Goal: Task Accomplishment & Management: Complete application form

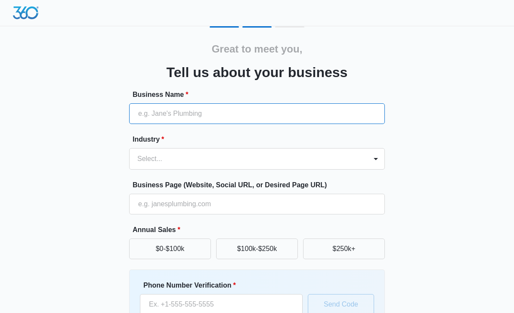
click at [263, 115] on input "Business Name *" at bounding box center [257, 113] width 256 height 21
type input "Rebel Treasures"
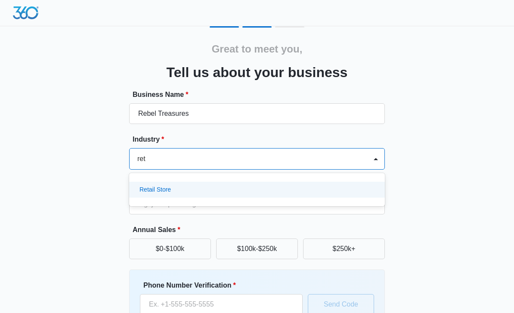
click at [240, 191] on div "Retail Store" at bounding box center [256, 189] width 233 height 9
type input "ret"
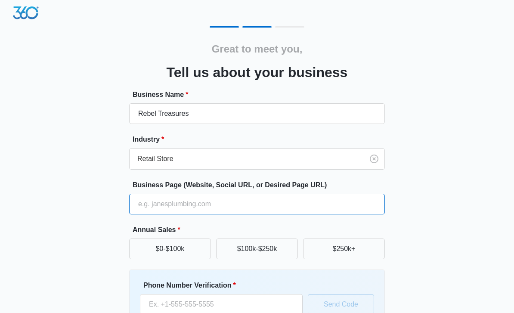
click at [228, 206] on input "Business Page (Website, Social URL, or Desired Page URL)" at bounding box center [257, 204] width 256 height 21
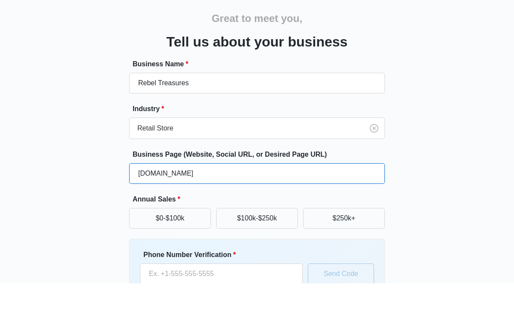
scroll to position [73, 0]
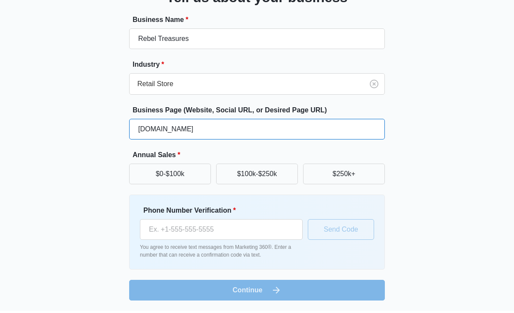
type input "rebeltreasures.com"
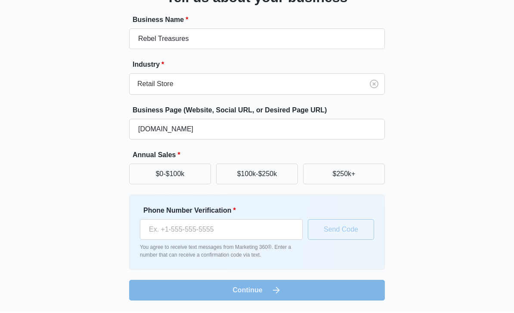
click at [326, 176] on button "$250k+" at bounding box center [344, 176] width 82 height 21
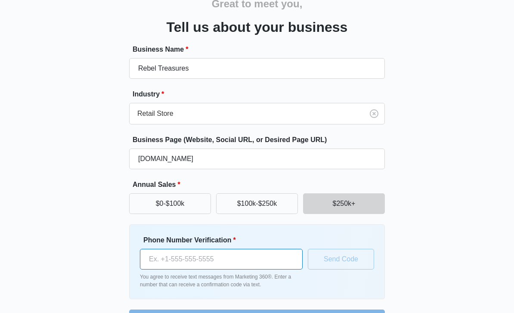
click at [215, 259] on input "Phone Number Verification *" at bounding box center [221, 259] width 163 height 21
type input "[PHONE_NUMBER]"
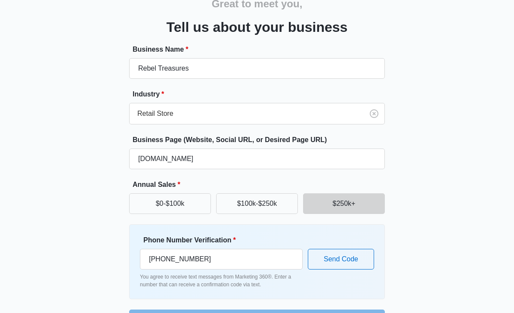
click at [349, 264] on button "Send Code" at bounding box center [341, 259] width 66 height 21
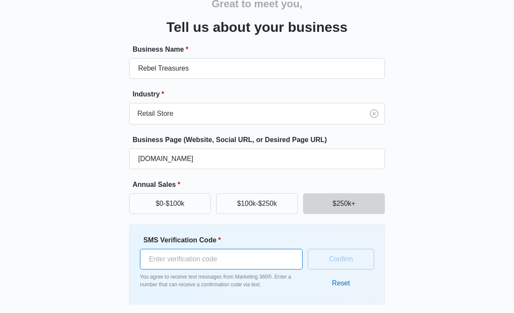
click at [259, 265] on input "SMS Verification Code *" at bounding box center [221, 259] width 163 height 21
type input "735532"
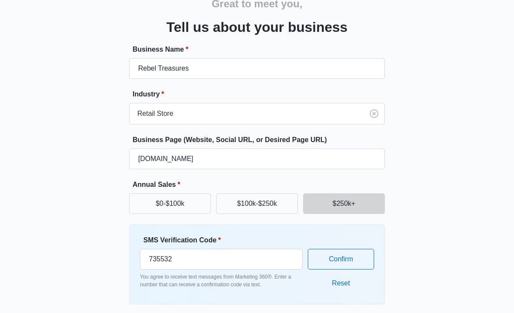
click at [348, 262] on button "Confirm" at bounding box center [341, 259] width 66 height 21
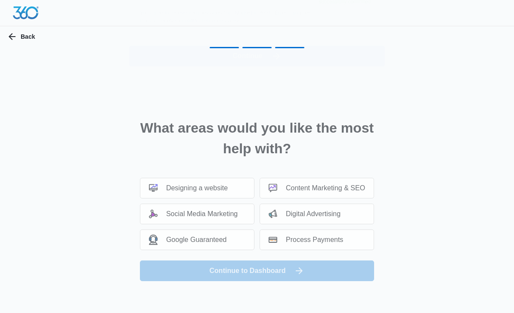
scroll to position [0, 0]
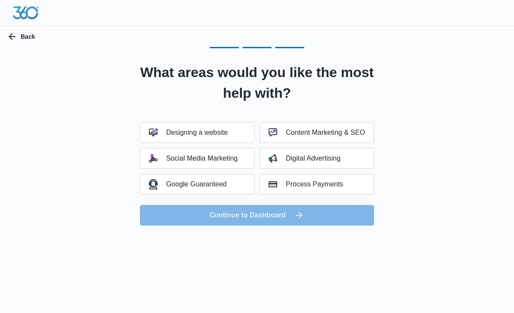
click at [222, 158] on div "Social Media Marketing" at bounding box center [193, 158] width 89 height 9
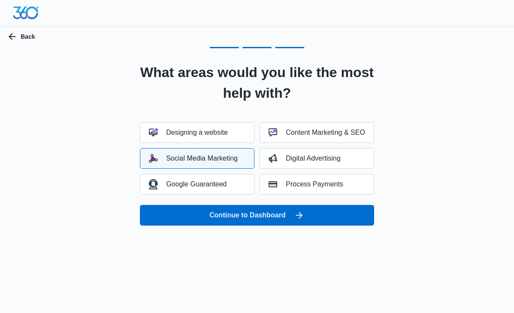
click at [299, 214] on icon "submit" at bounding box center [299, 215] width 10 height 10
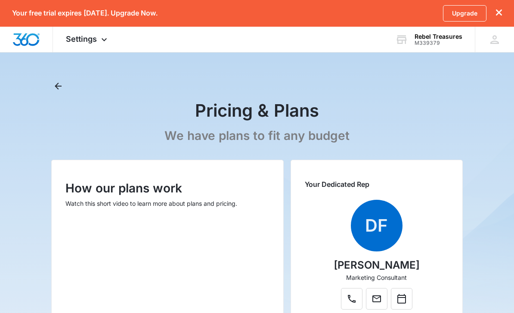
click at [105, 40] on icon at bounding box center [104, 39] width 10 height 10
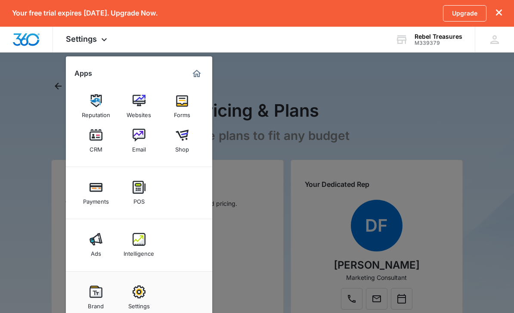
click at [430, 104] on div at bounding box center [257, 156] width 514 height 313
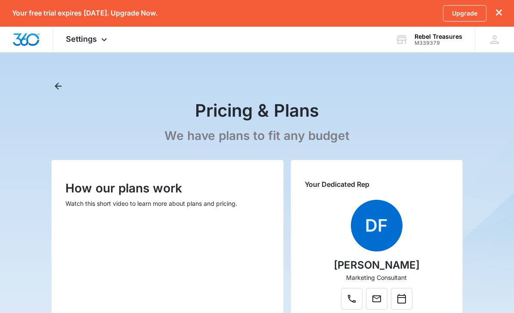
click at [494, 43] on icon at bounding box center [495, 39] width 9 height 9
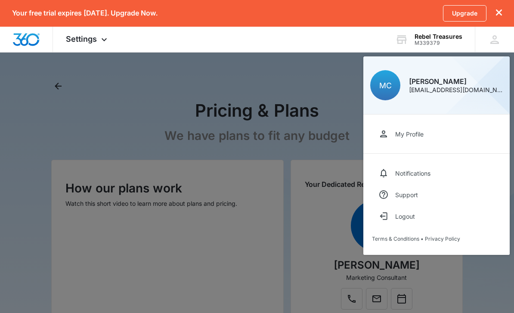
click at [482, 285] on div at bounding box center [257, 156] width 514 height 313
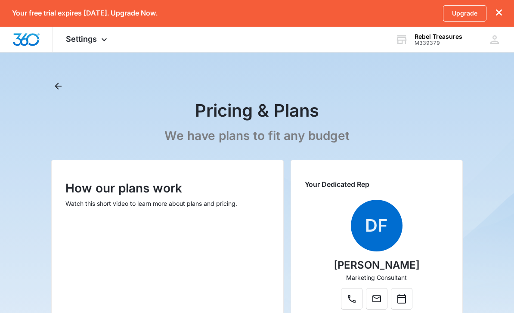
click at [98, 43] on div "Settings Apps Reputation Websites Forms CRM Email Shop Payments POS Ads Intelli…" at bounding box center [87, 39] width 69 height 25
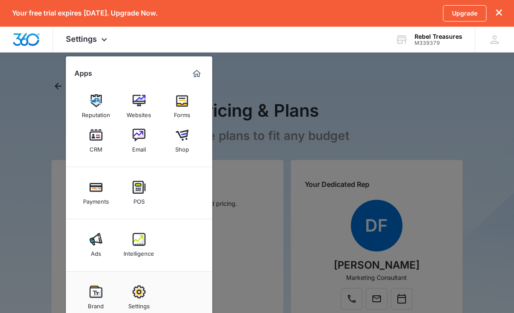
click at [313, 83] on div at bounding box center [257, 156] width 514 height 313
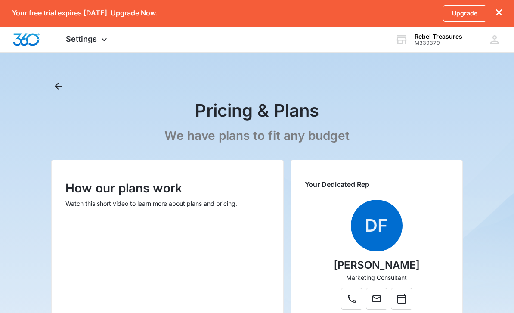
click at [495, 16] on div "Upgrade" at bounding box center [472, 13] width 59 height 16
click at [501, 9] on icon "dismiss this dialog" at bounding box center [499, 12] width 6 height 6
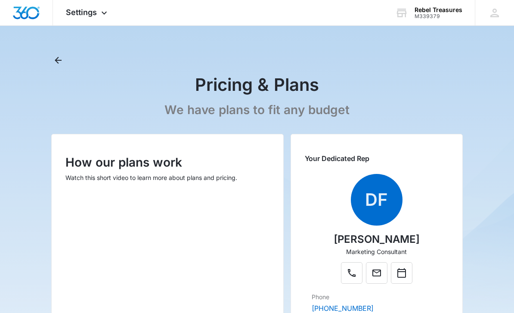
click at [63, 64] on icon "Back" at bounding box center [58, 60] width 10 height 10
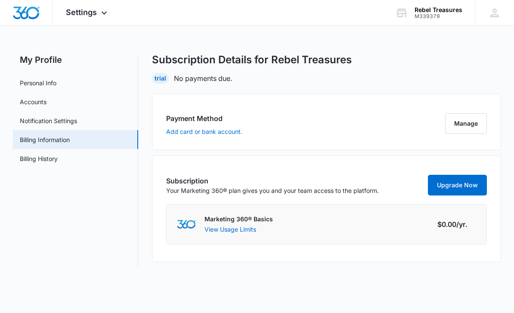
click at [39, 81] on link "Personal Info" at bounding box center [38, 82] width 37 height 9
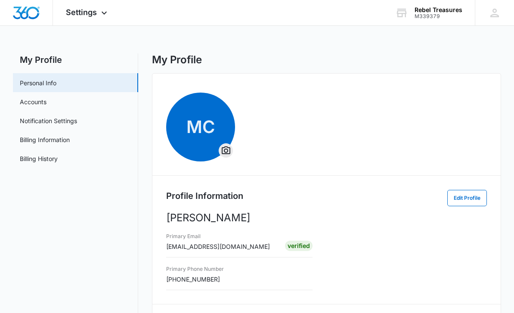
click at [38, 105] on link "Accounts" at bounding box center [33, 101] width 27 height 9
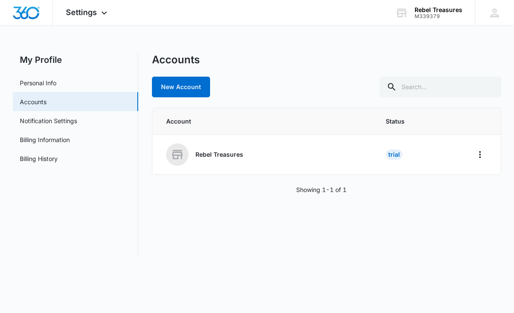
click at [54, 117] on link "Notification Settings" at bounding box center [48, 120] width 57 height 9
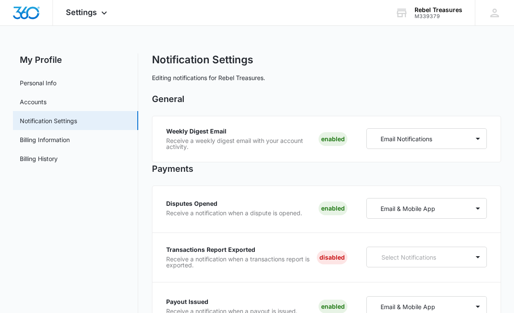
click at [38, 102] on link "Accounts" at bounding box center [33, 101] width 27 height 9
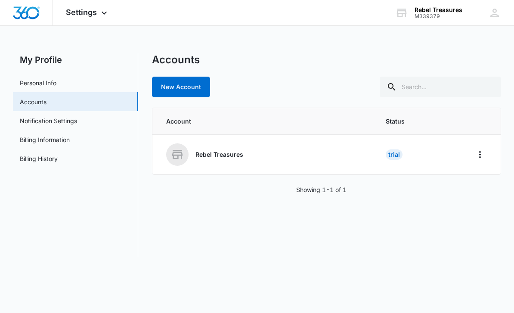
click at [56, 84] on link "Personal Info" at bounding box center [38, 82] width 37 height 9
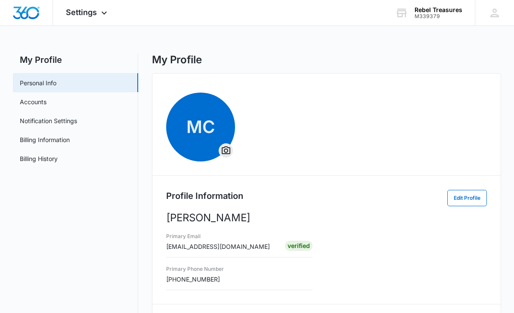
click at [109, 13] on icon at bounding box center [104, 13] width 10 height 10
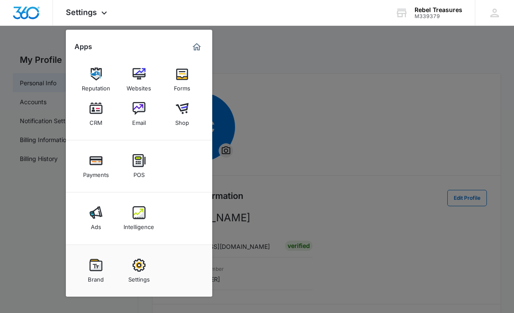
click at [198, 50] on img "Marketing 360® Dashboard" at bounding box center [197, 47] width 10 height 10
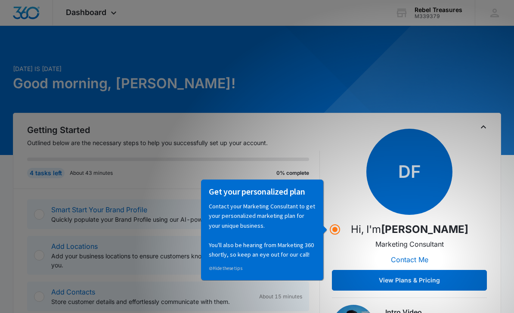
click at [322, 161] on div "Getting Started Outlined below are the necessary steps to help you successfully…" at bounding box center [257, 246] width 460 height 244
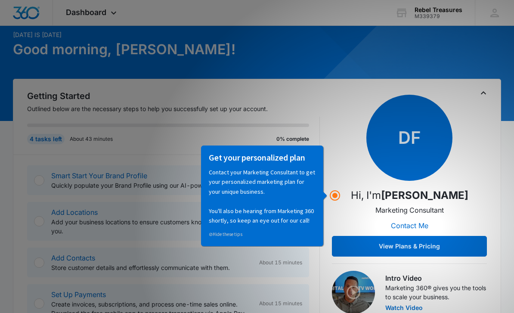
scroll to position [43, 0]
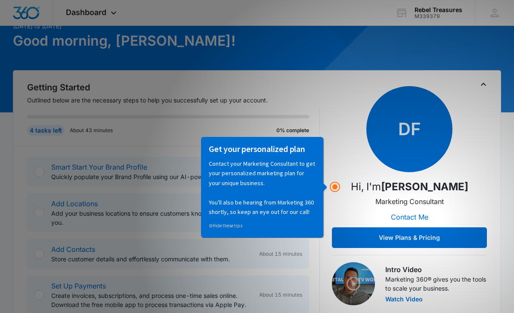
click at [327, 298] on div "Getting Started Outlined below are the necessary steps to help you successfully…" at bounding box center [257, 203] width 460 height 244
click at [341, 313] on div "Getting Started Outlined below are the necessary steps to help you successfully…" at bounding box center [257, 202] width 489 height 264
click at [399, 235] on button "View Plans & Pricing" at bounding box center [409, 237] width 155 height 21
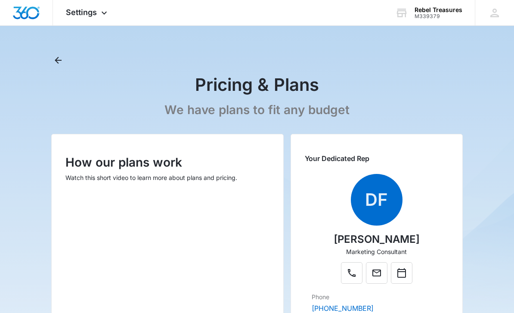
click at [59, 62] on icon "Back" at bounding box center [58, 60] width 10 height 10
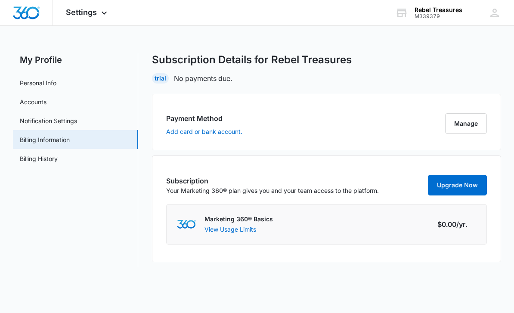
click at [103, 15] on icon at bounding box center [104, 13] width 10 height 10
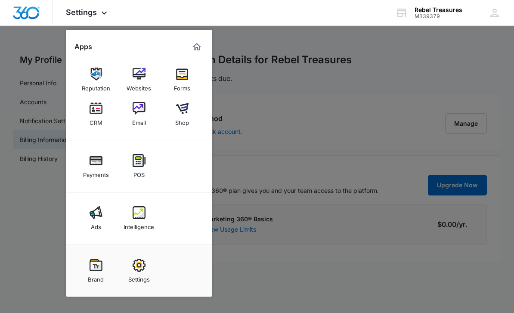
click at [195, 51] on img "Marketing 360® Dashboard" at bounding box center [197, 47] width 10 height 10
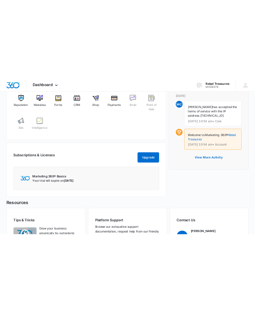
scroll to position [1149, 0]
